Goal: Check status: Check status

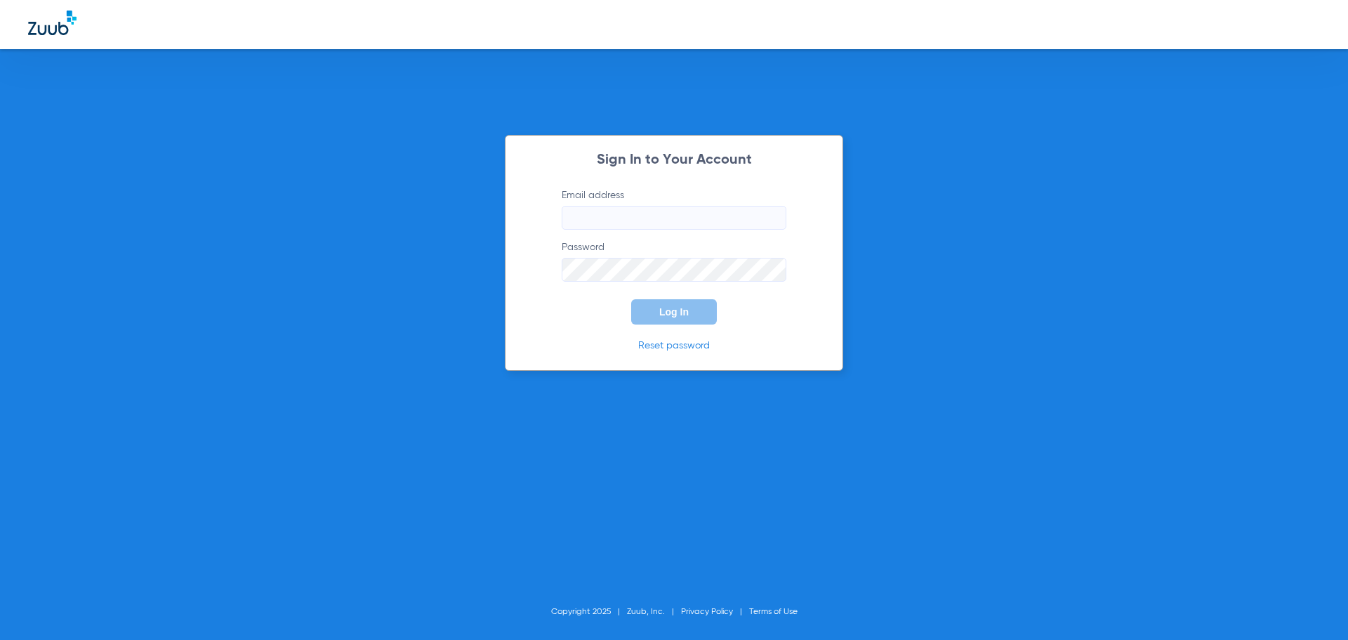
type input "[EMAIL_ADDRESS][DOMAIN_NAME]"
drag, startPoint x: 687, startPoint y: 312, endPoint x: 679, endPoint y: 310, distance: 8.9
click at [687, 312] on span "Log In" at bounding box center [673, 311] width 29 height 11
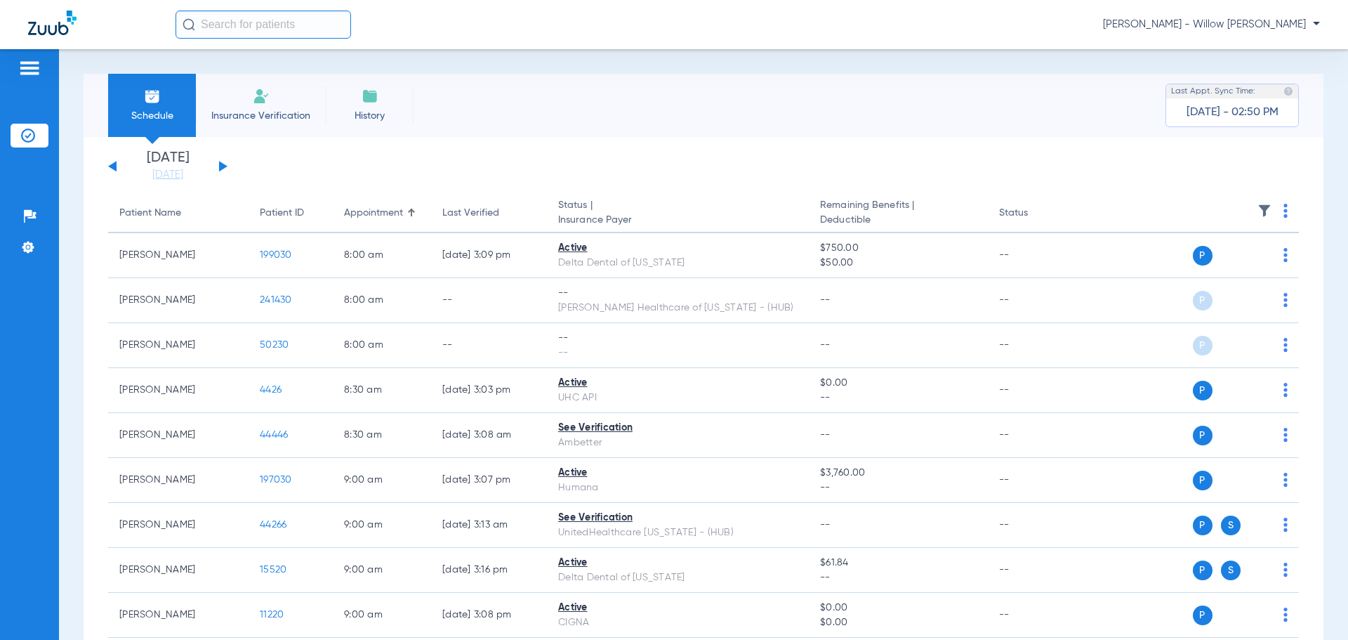
click at [220, 164] on button at bounding box center [223, 166] width 8 height 11
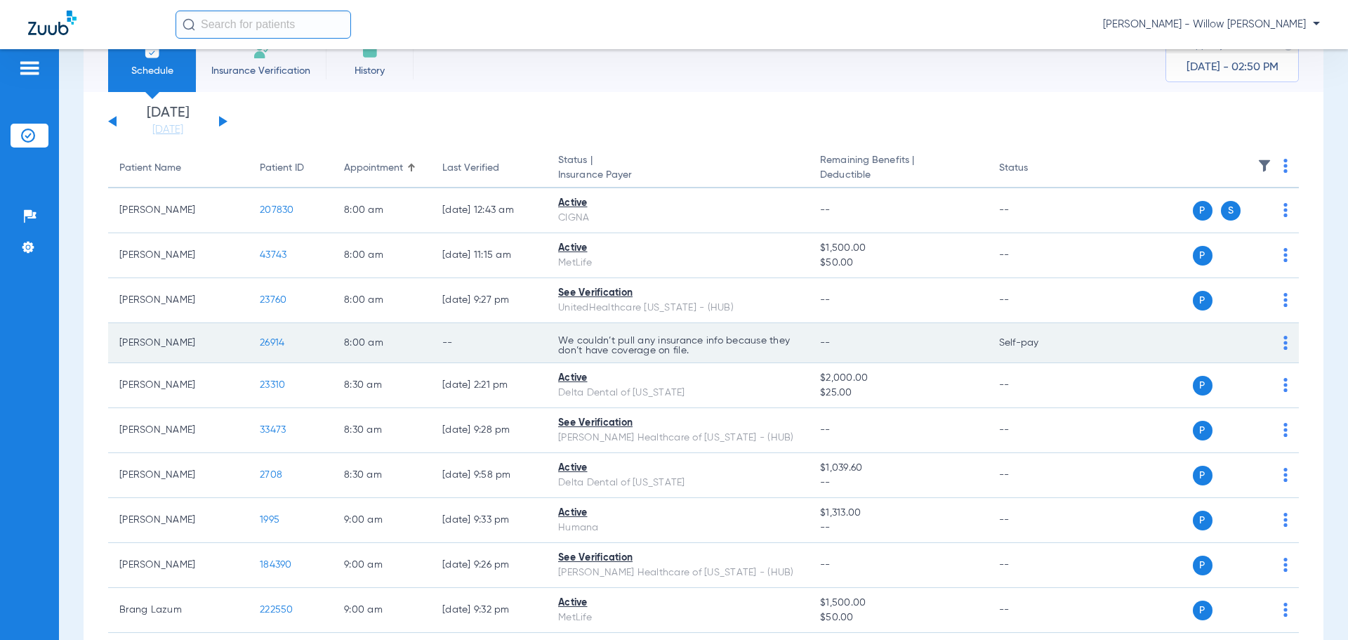
scroll to position [70, 0]
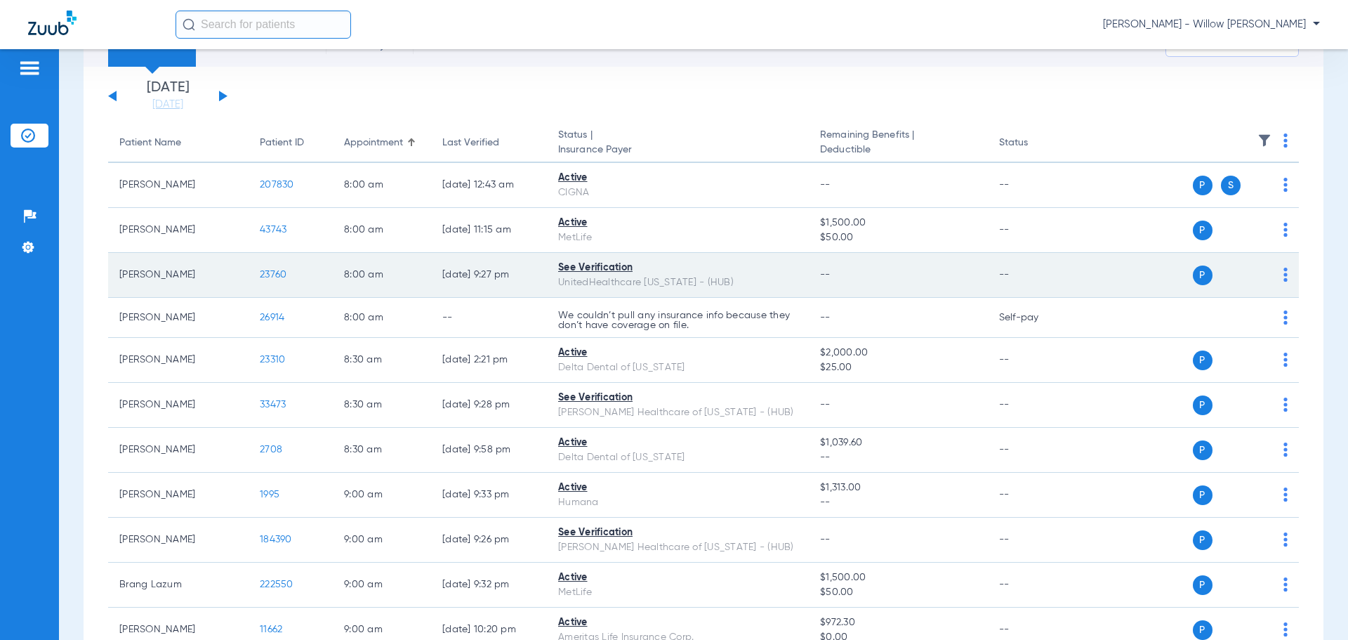
click at [573, 270] on div "See Verification" at bounding box center [677, 267] width 239 height 15
click at [275, 283] on td "23760" at bounding box center [291, 275] width 84 height 45
click at [277, 271] on span "23760" at bounding box center [273, 275] width 27 height 10
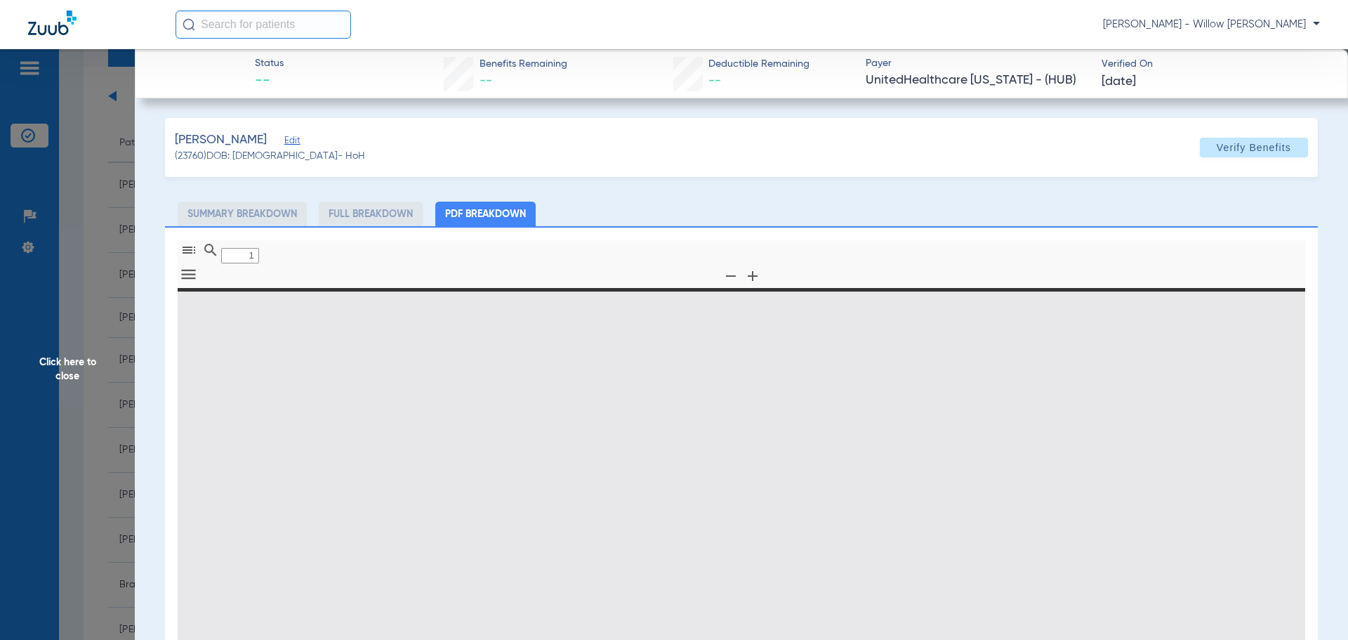
type input "0"
select select "page-width"
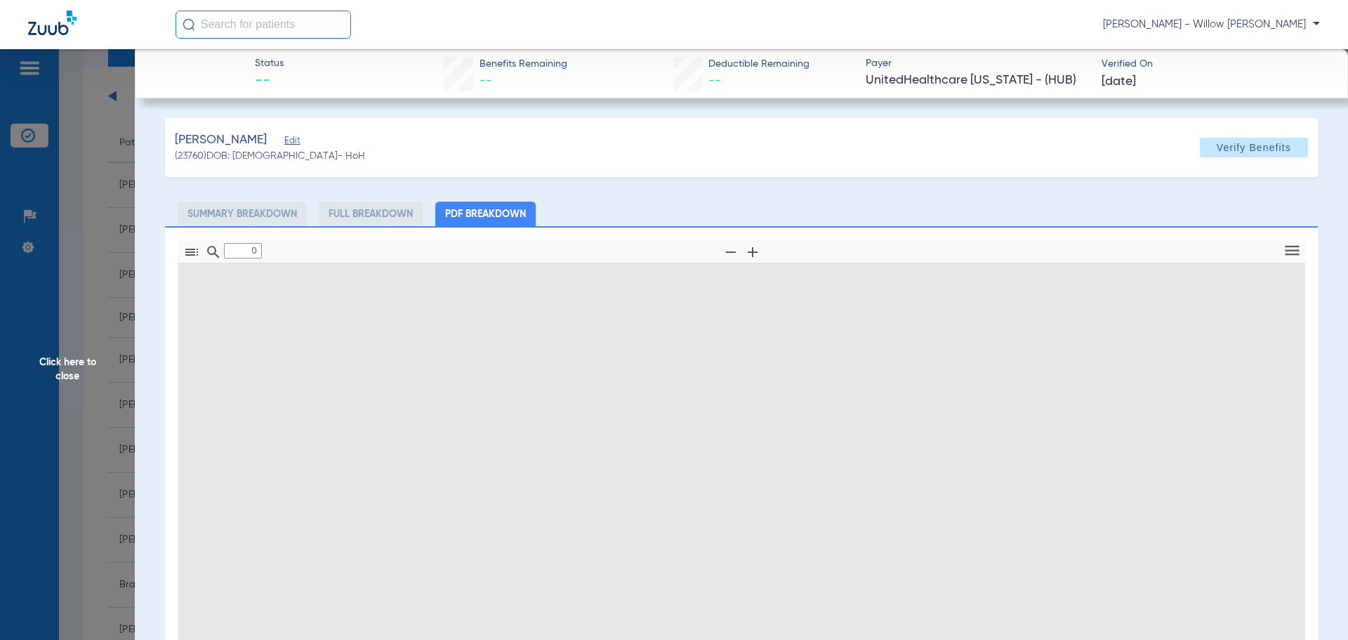
type input "1"
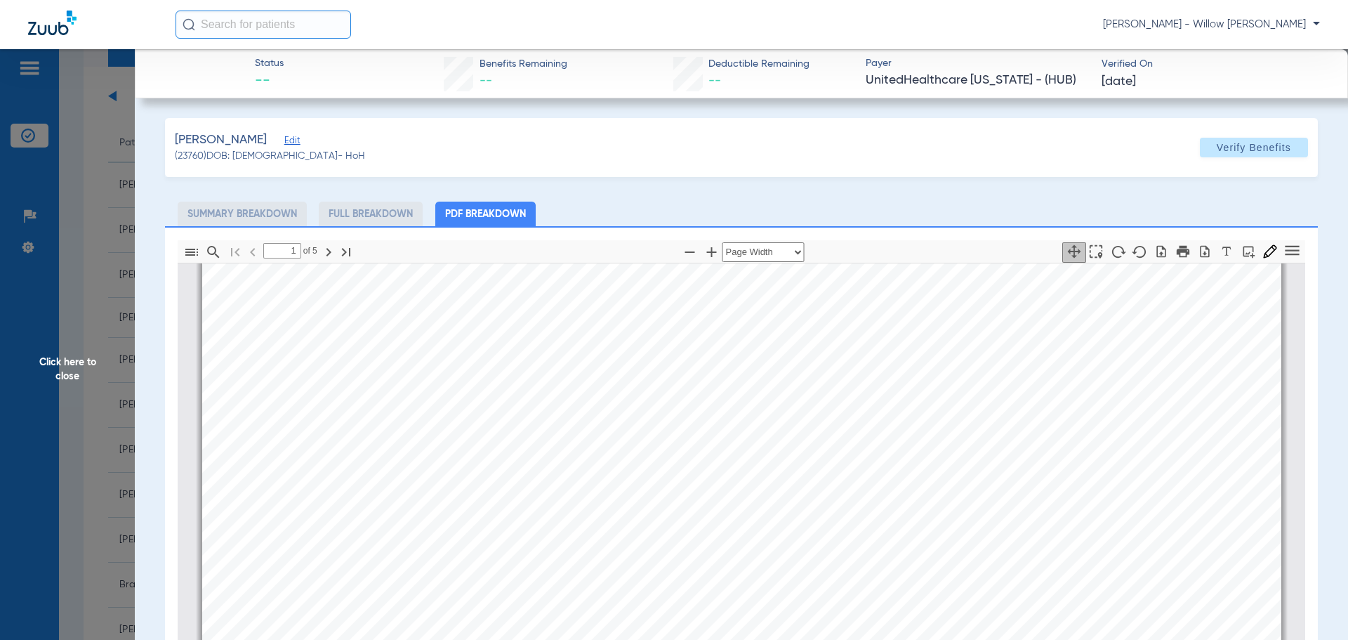
scroll to position [147, 0]
drag, startPoint x: 108, startPoint y: 98, endPoint x: 119, endPoint y: 144, distance: 46.8
click at [108, 98] on span "Click here to close" at bounding box center [67, 369] width 135 height 640
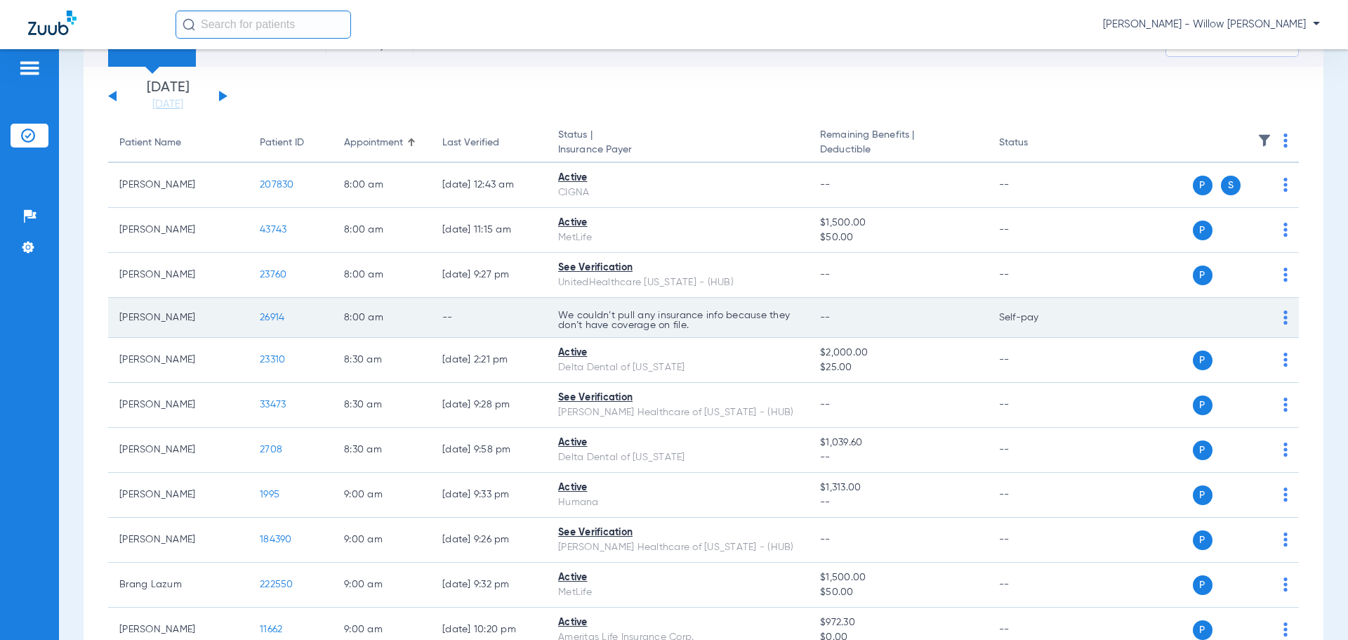
click at [623, 326] on p "We couldn’t pull any insurance info because they don’t have coverage on file." at bounding box center [677, 320] width 239 height 20
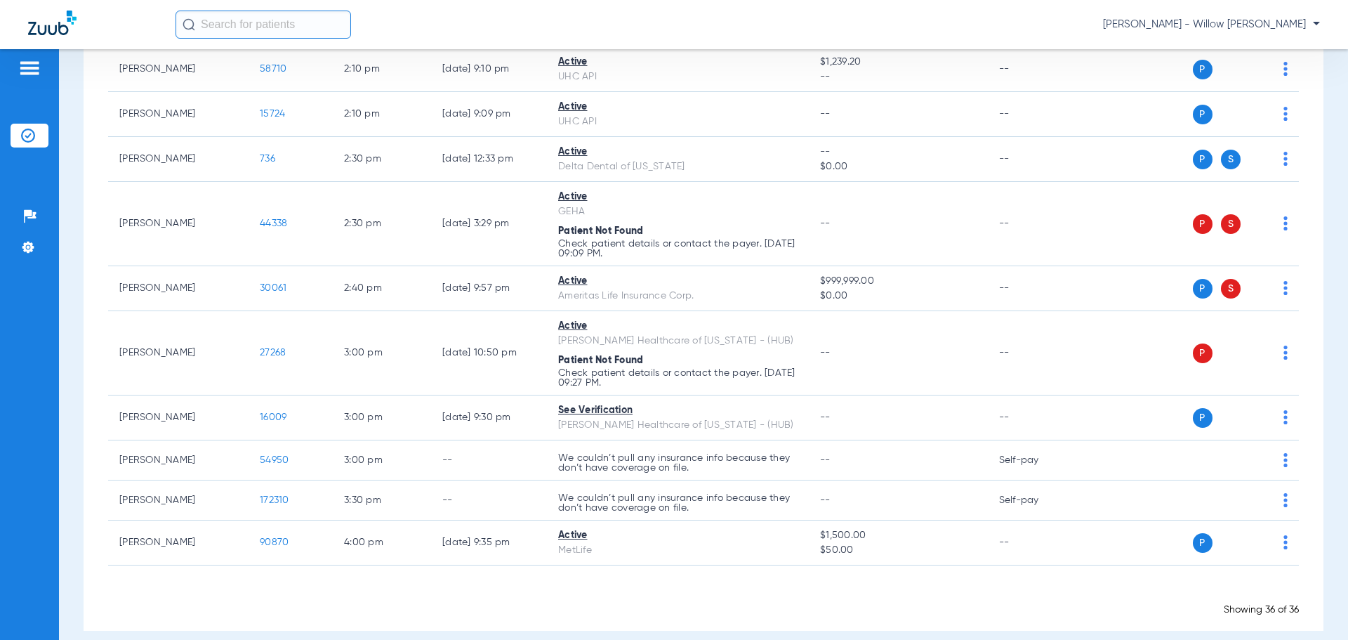
scroll to position [1537, 0]
